Goal: Information Seeking & Learning: Check status

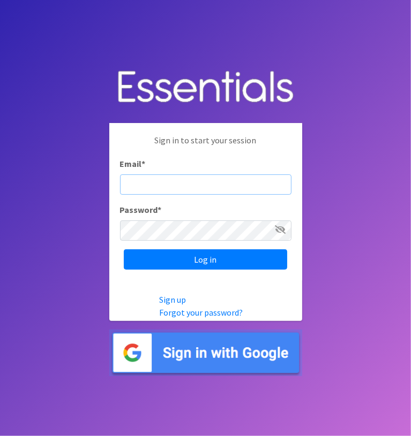
click at [198, 179] on input "Email *" at bounding box center [205, 185] width 171 height 20
type input "info@diaperbankmn.org"
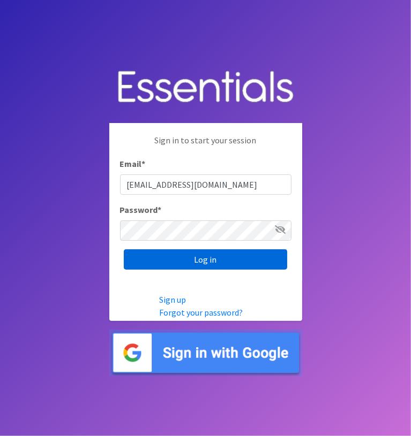
click at [206, 259] on input "Log in" at bounding box center [205, 260] width 163 height 20
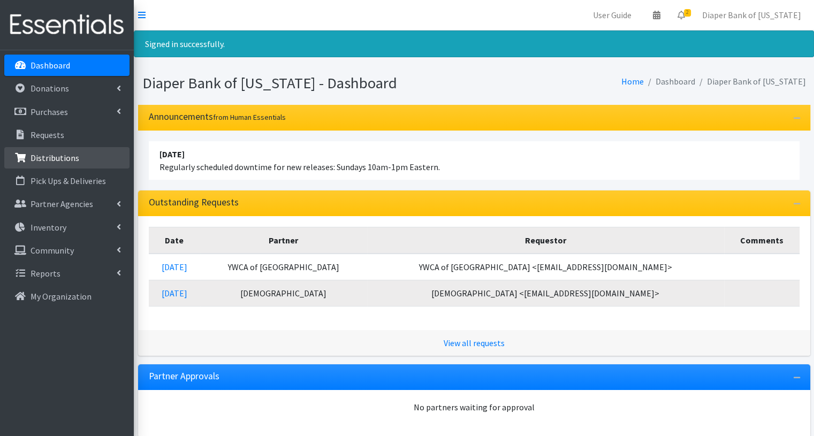
click at [59, 156] on p "Distributions" at bounding box center [55, 158] width 49 height 11
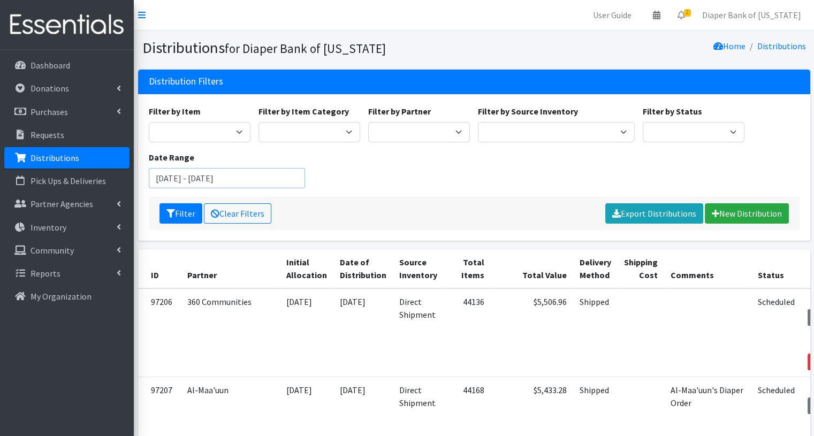
click at [217, 177] on input "August 6, 2025 - November 6, 2025" at bounding box center [227, 178] width 157 height 20
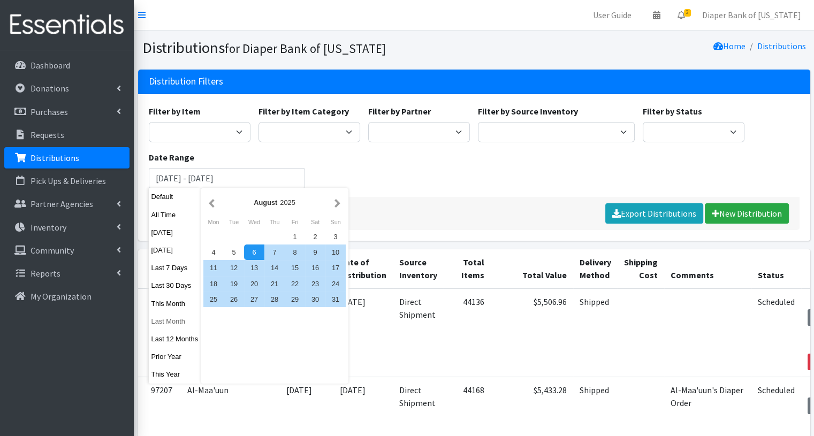
click at [177, 321] on button "Last Month" at bounding box center [175, 322] width 52 height 16
type input "[DATE] - [DATE]"
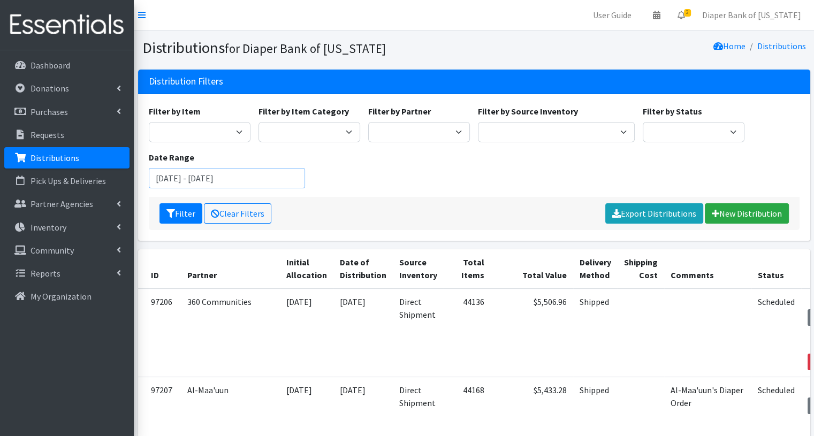
click at [299, 179] on input "[DATE] - [DATE]" at bounding box center [227, 178] width 157 height 20
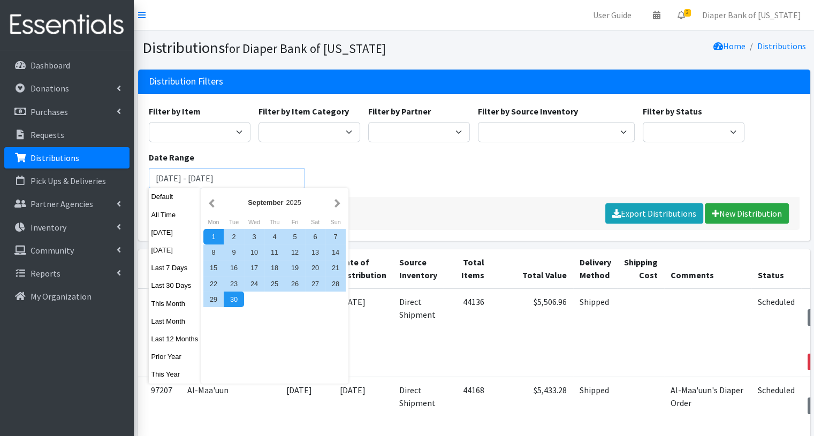
click at [160, 203] on button "Filter" at bounding box center [181, 213] width 43 height 20
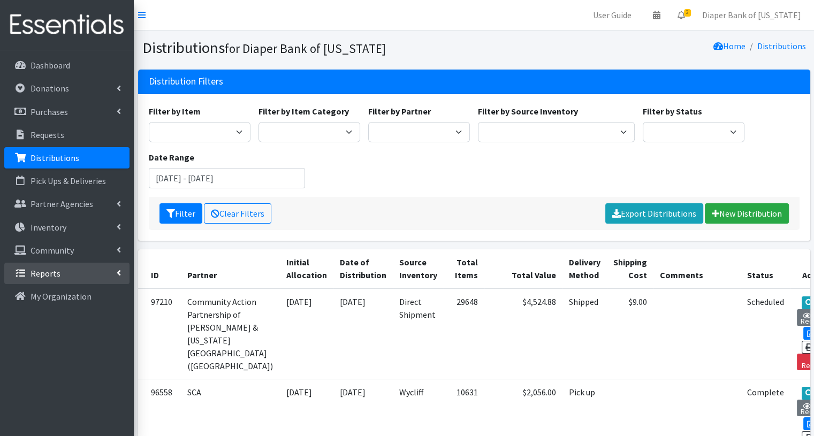
click at [55, 272] on p "Reports" at bounding box center [46, 273] width 30 height 11
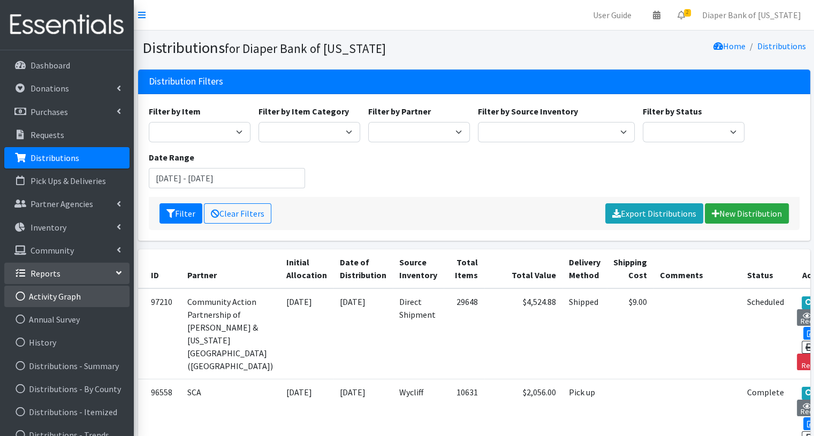
click at [65, 300] on link "Activity Graph" at bounding box center [66, 296] width 125 height 21
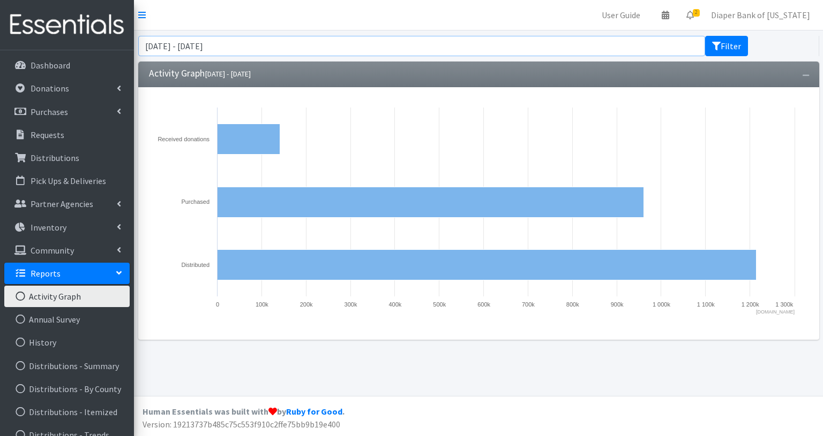
click at [290, 42] on input "August 6, 2025 - November 6, 2025" at bounding box center [421, 46] width 567 height 20
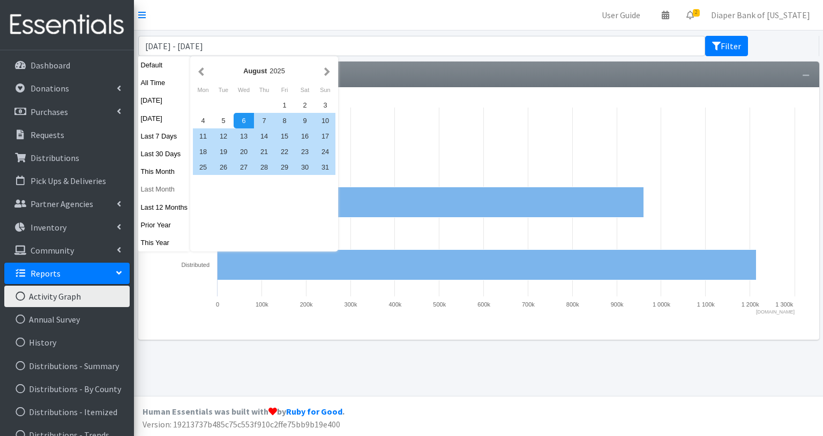
click at [159, 192] on button "Last Month" at bounding box center [164, 190] width 52 height 16
type input "September 1, 2025 - September 30, 2025"
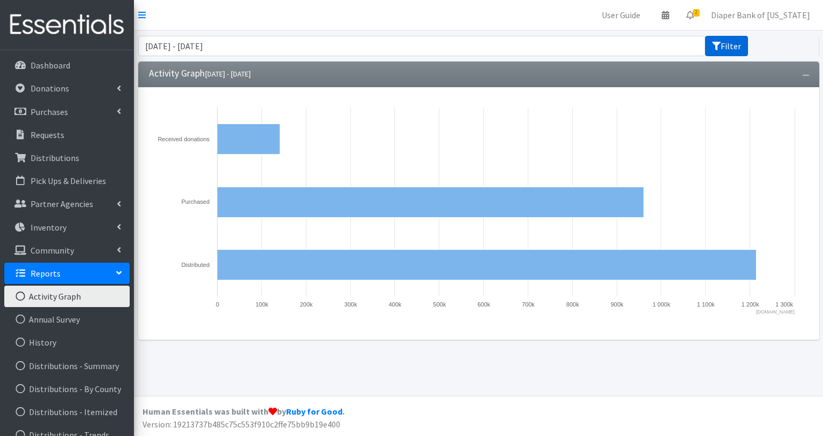
click at [731, 47] on button "Filter" at bounding box center [726, 46] width 43 height 20
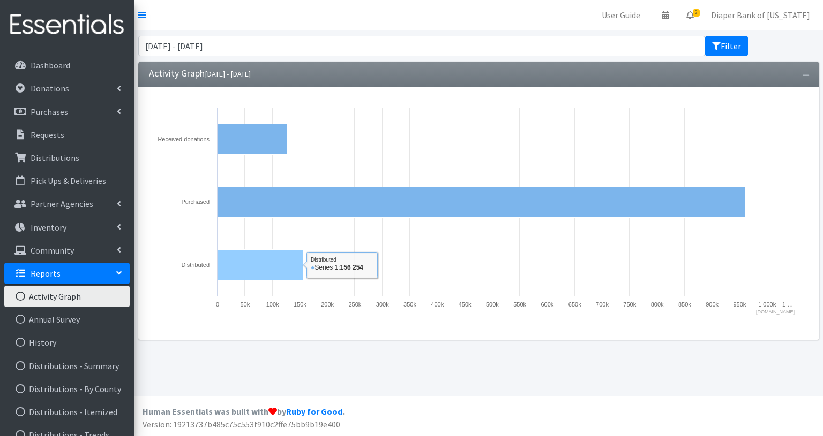
click at [240, 266] on rect at bounding box center [260, 265] width 86 height 31
click at [327, 267] on icon at bounding box center [327, 202] width 0 height 189
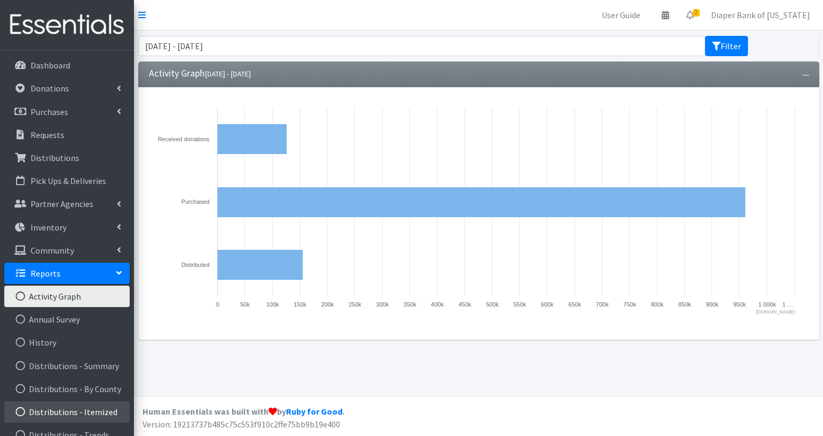
click at [88, 413] on link "Distributions - Itemized" at bounding box center [66, 412] width 125 height 21
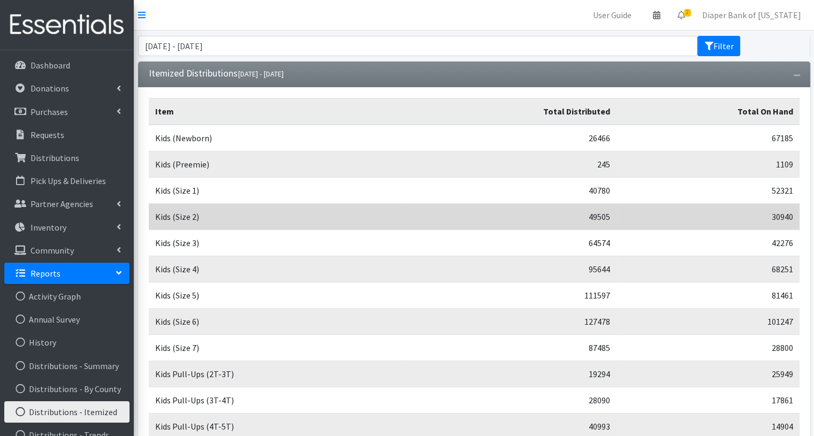
scroll to position [126, 0]
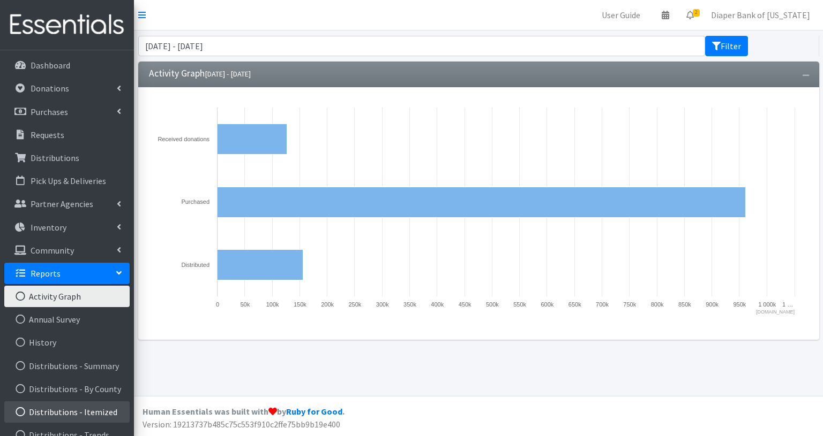
click at [100, 410] on link "Distributions - Itemized" at bounding box center [66, 412] width 125 height 21
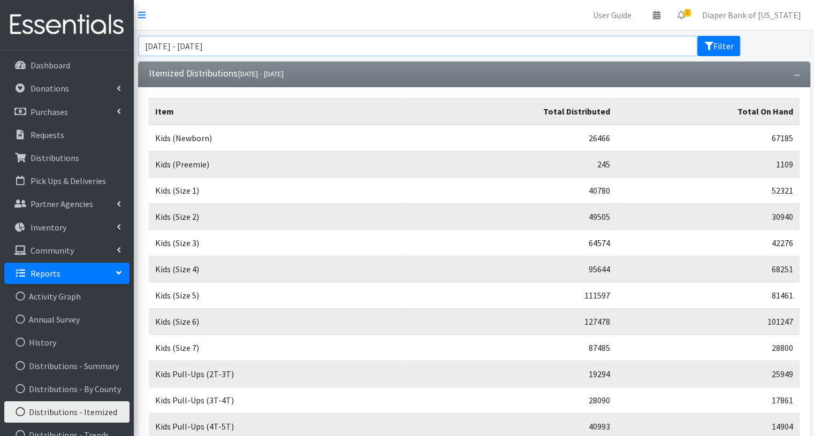
click at [276, 49] on input "[DATE] - [DATE]" at bounding box center [418, 46] width 560 height 20
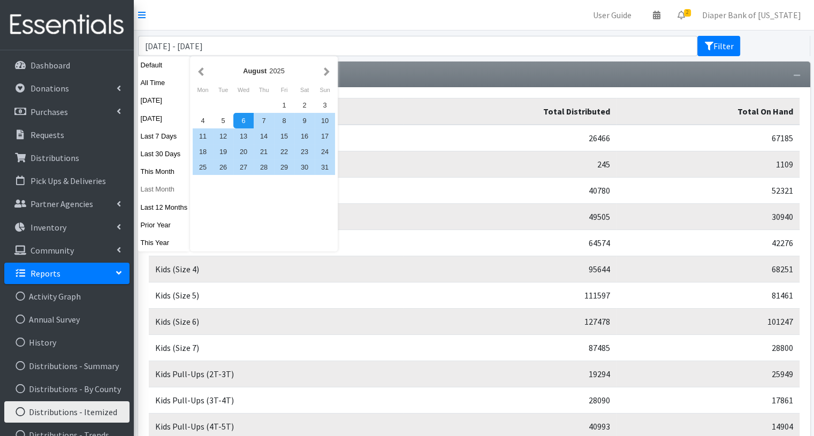
click at [165, 191] on button "Last Month" at bounding box center [164, 190] width 52 height 16
type input "[DATE] - [DATE]"
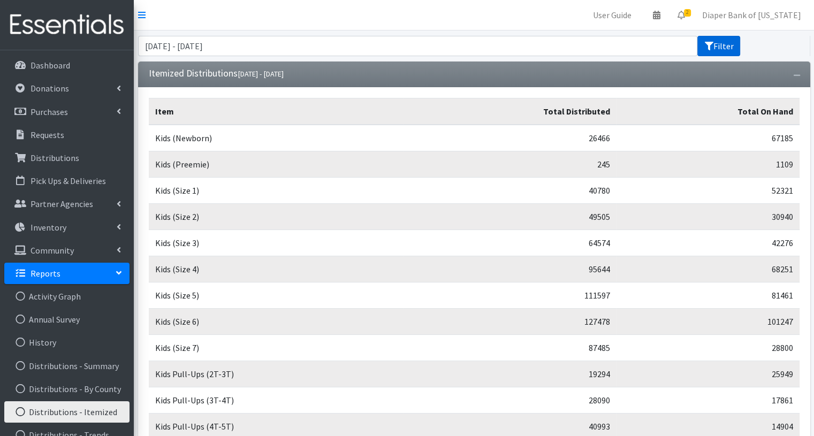
click at [716, 44] on button "Filter" at bounding box center [719, 46] width 43 height 20
click at [752, 10] on link "Diaper Bank of [US_STATE]" at bounding box center [752, 14] width 116 height 21
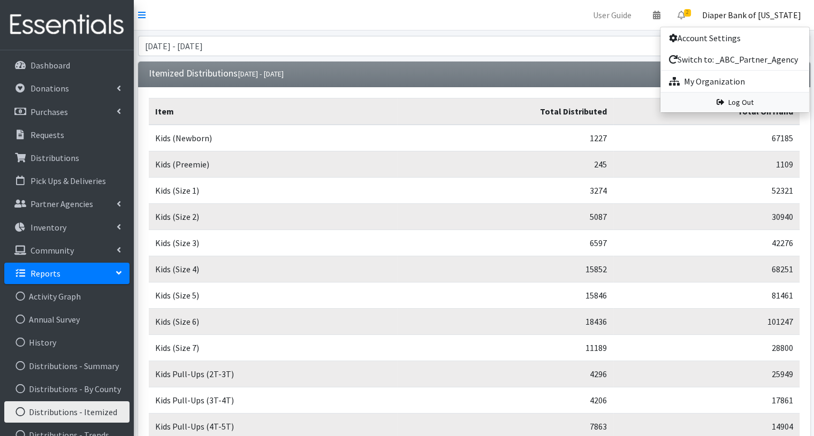
click at [745, 100] on link "Log Out" at bounding box center [735, 103] width 149 height 20
